Goal: Transaction & Acquisition: Book appointment/travel/reservation

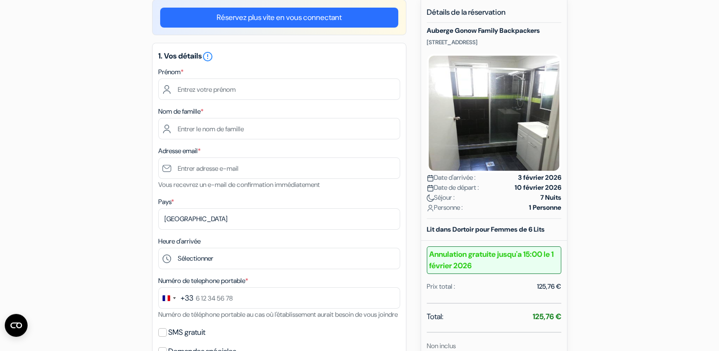
scroll to position [87, 0]
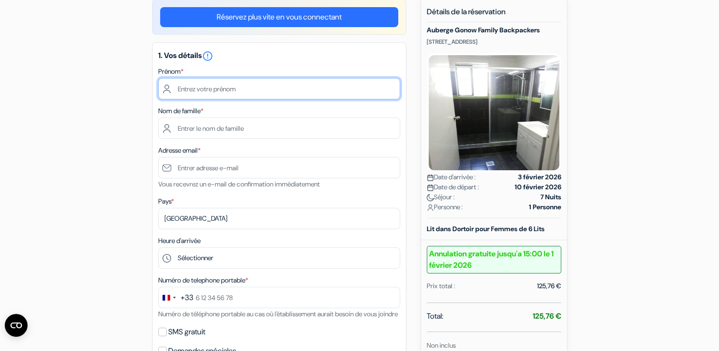
click at [230, 87] on input "text" at bounding box center [279, 88] width 242 height 21
type input "[PERSON_NAME]"
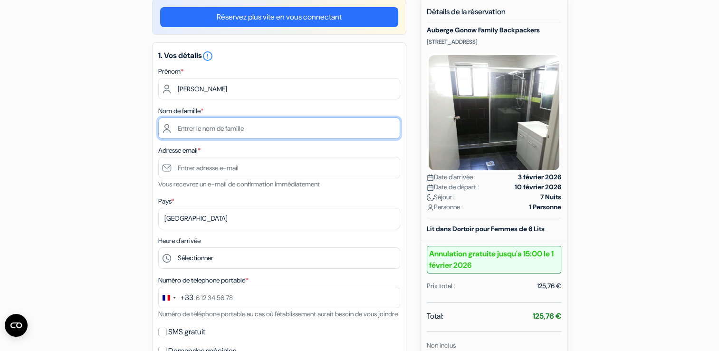
type input "Zanady"
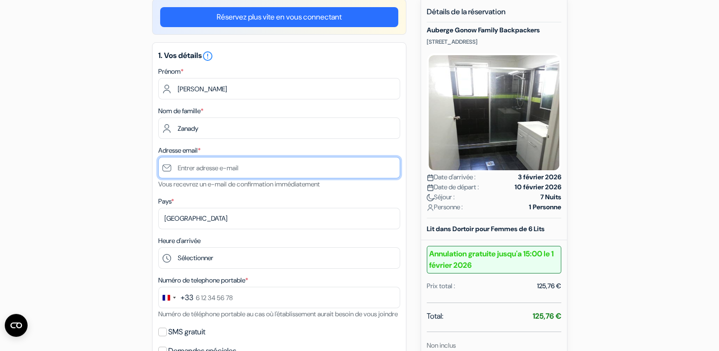
type input "[EMAIL_ADDRESS][DOMAIN_NAME]"
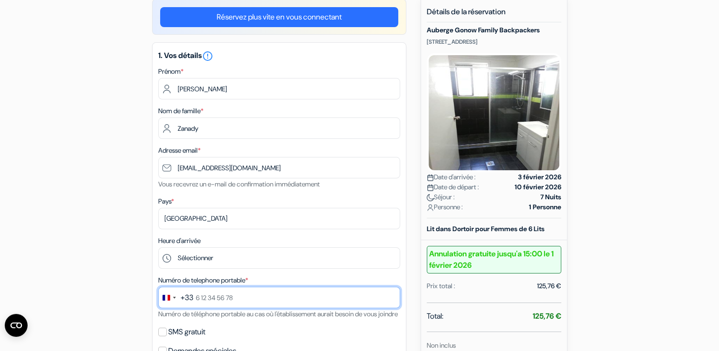
type input "0604466731"
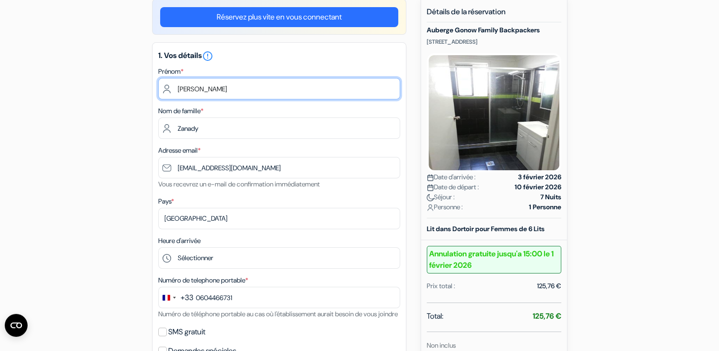
drag, startPoint x: 243, startPoint y: 83, endPoint x: 209, endPoint y: 96, distance: 36.6
click at [209, 96] on input "[PERSON_NAME]" at bounding box center [279, 88] width 242 height 21
type input "[PERSON_NAME]"
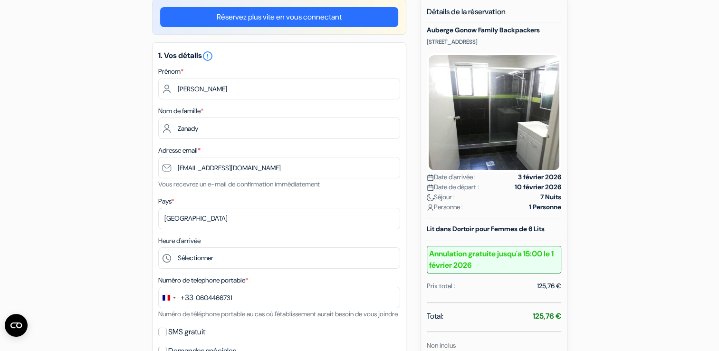
click at [44, 123] on form "Départ add_box Auberge Gonow Family Backpackers [STREET_ADDRESS] no_plan 0,75 €" at bounding box center [359, 329] width 719 height 761
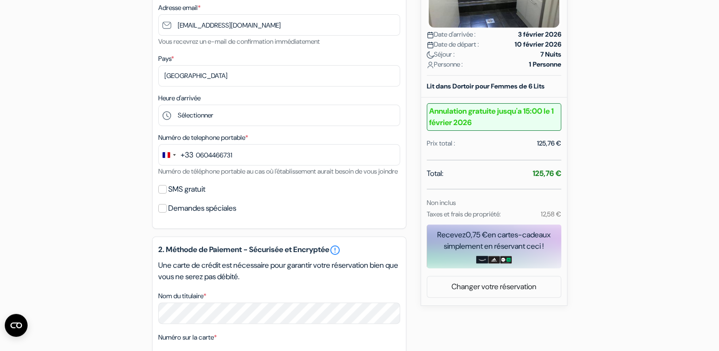
scroll to position [232, 0]
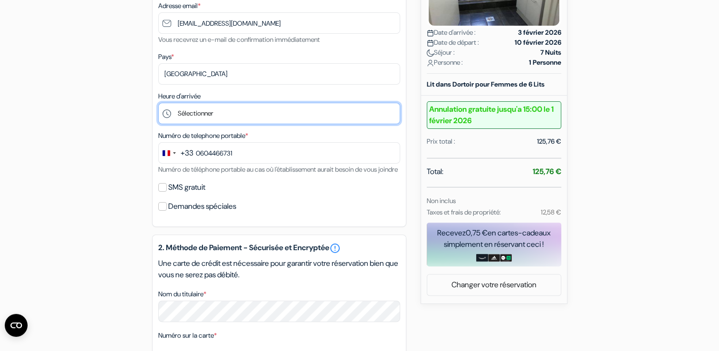
click at [190, 115] on select "Sélectionner 13:00 14:00 15:00 16:00 17:00 18:00 19:00 20:00 21:00" at bounding box center [279, 113] width 242 height 21
select select "19"
click at [158, 103] on select "Sélectionner 13:00 14:00 15:00 16:00 17:00 18:00 19:00 20:00 21:00" at bounding box center [279, 113] width 242 height 21
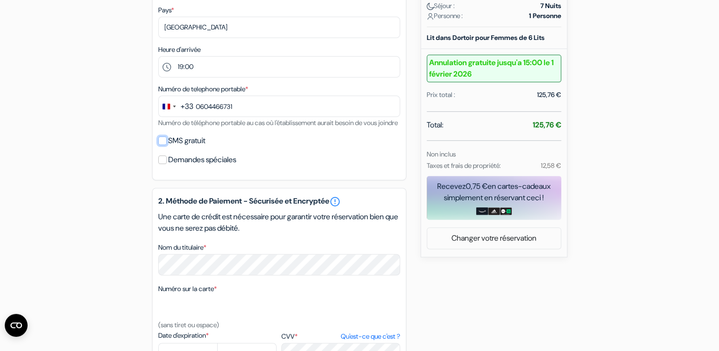
click at [160, 145] on input "SMS gratuit" at bounding box center [162, 140] width 9 height 9
checkbox input "true"
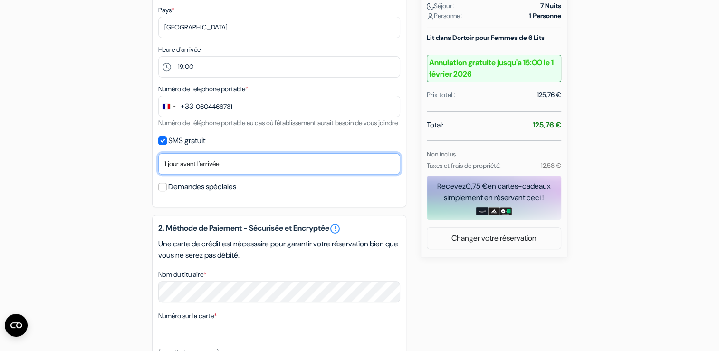
click at [175, 175] on select "Non merci Maintenant Le jour de votre arrivée 1 jour avant l'arrivée 2 jours av…" at bounding box center [279, 163] width 242 height 21
select select "0"
click at [158, 165] on select "Non merci Maintenant Le jour de votre arrivée 1 jour avant l'arrivée 2 jours av…" at bounding box center [279, 163] width 242 height 21
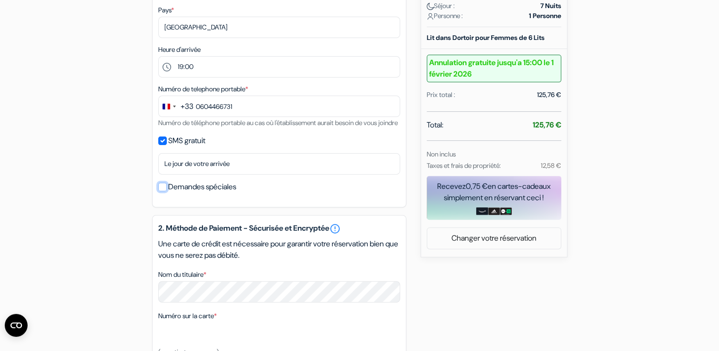
click at [161, 191] on input "Demandes spéciales" at bounding box center [162, 187] width 9 height 9
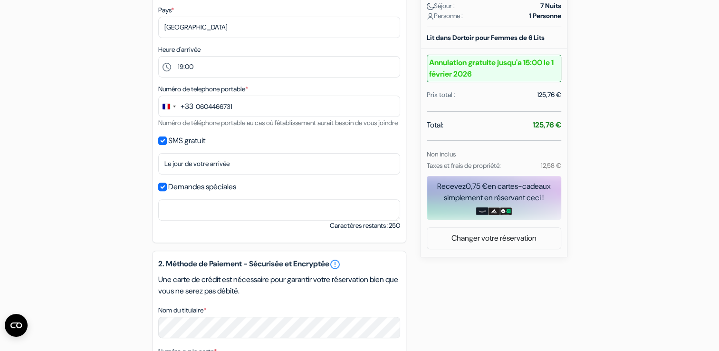
click at [136, 208] on div "add_box Auberge Gonow Family Backpackers [STREET_ADDRESS] Détails de l'établiss…" at bounding box center [360, 206] width 628 height 797
click at [160, 191] on input "Demandes spéciales" at bounding box center [162, 187] width 9 height 9
checkbox input "false"
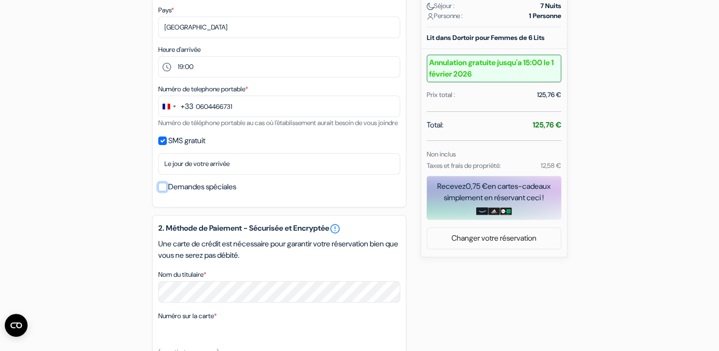
scroll to position [374, 0]
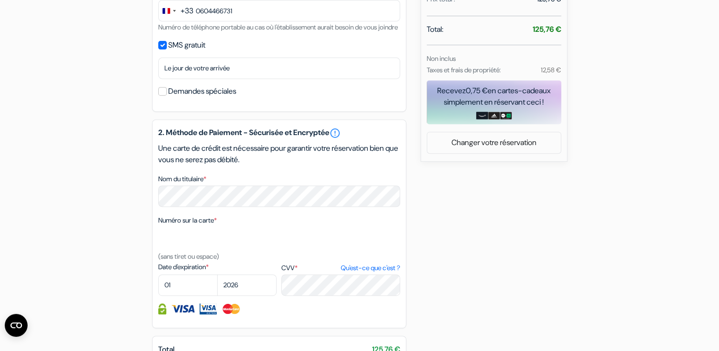
click at [112, 206] on div "add_box Auberge Gonow Family Backpackers [STREET_ADDRESS] Détails de l'établiss…" at bounding box center [360, 92] width 628 height 761
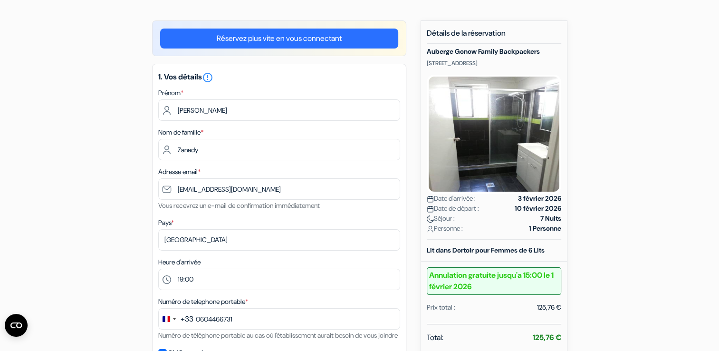
scroll to position [67, 0]
